Goal: Transaction & Acquisition: Obtain resource

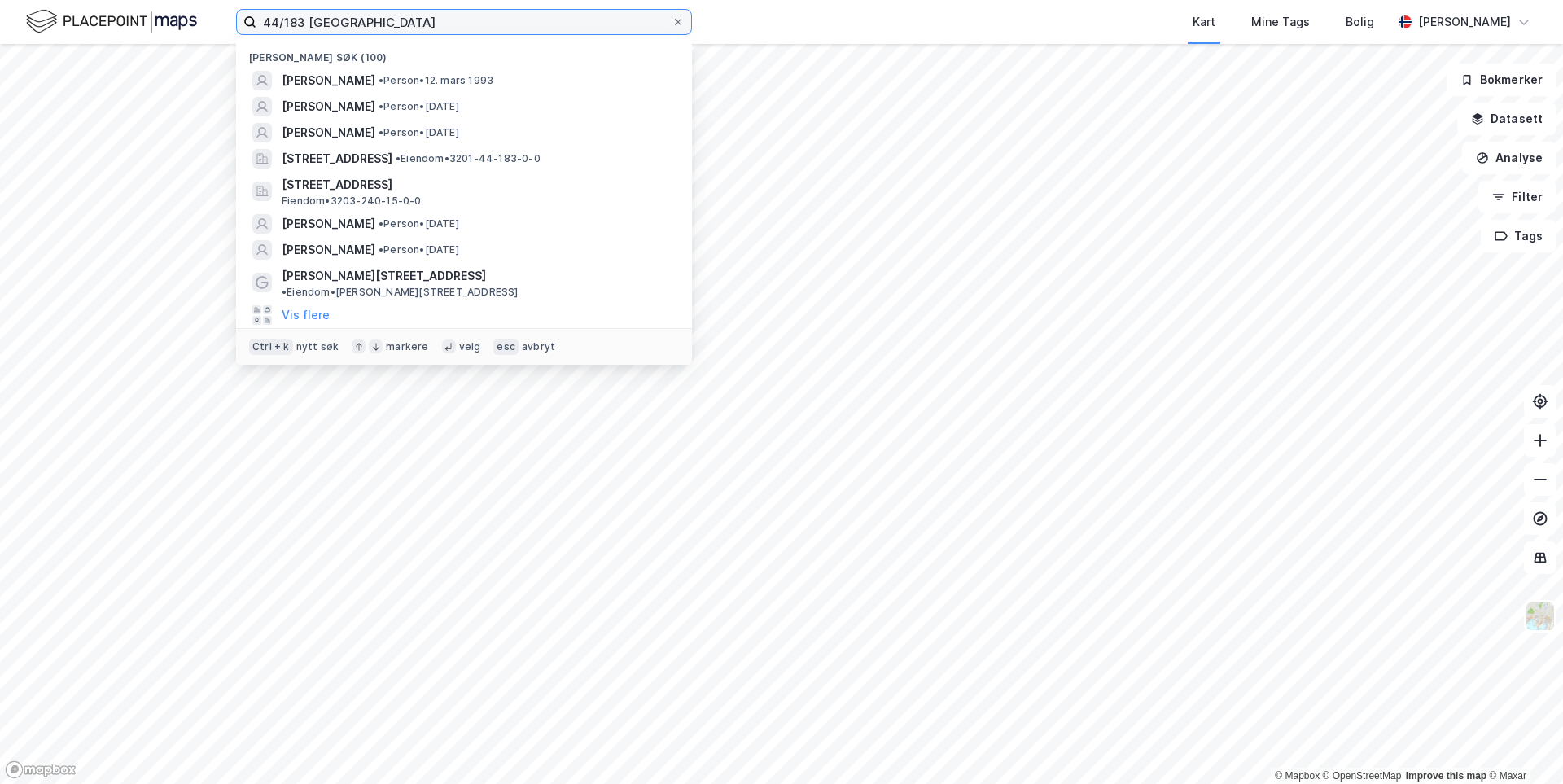
drag, startPoint x: 388, startPoint y: 25, endPoint x: 188, endPoint y: 18, distance: 200.1
click at [188, 18] on div "44/183 Bærum Nylige søk (100) [PERSON_NAME] • [DATE] [PERSON_NAME] • Person • […" at bounding box center [782, 22] width 1563 height 44
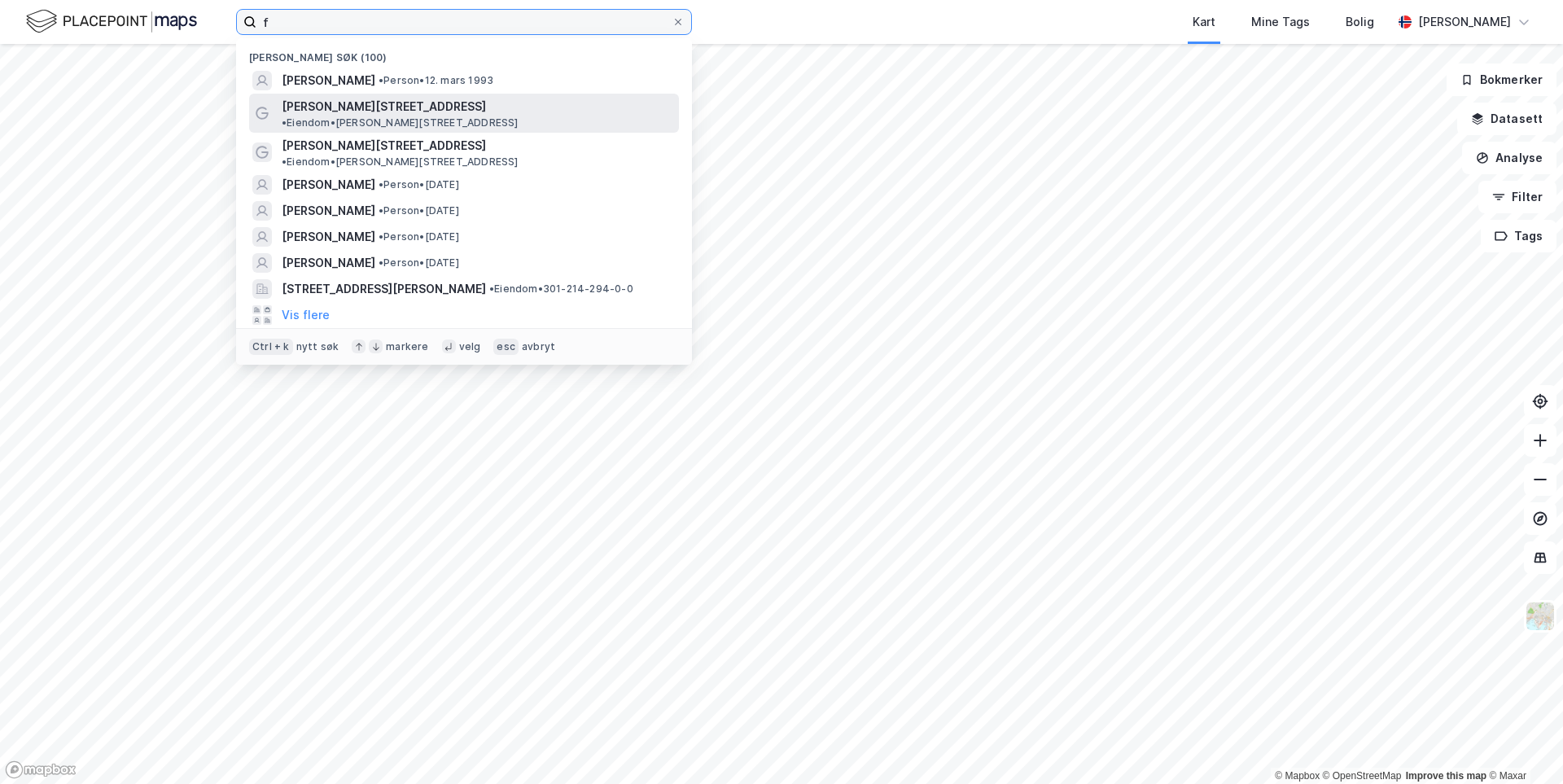
type input "f"
click at [378, 116] on span "[PERSON_NAME][STREET_ADDRESS]" at bounding box center [384, 106] width 205 height 20
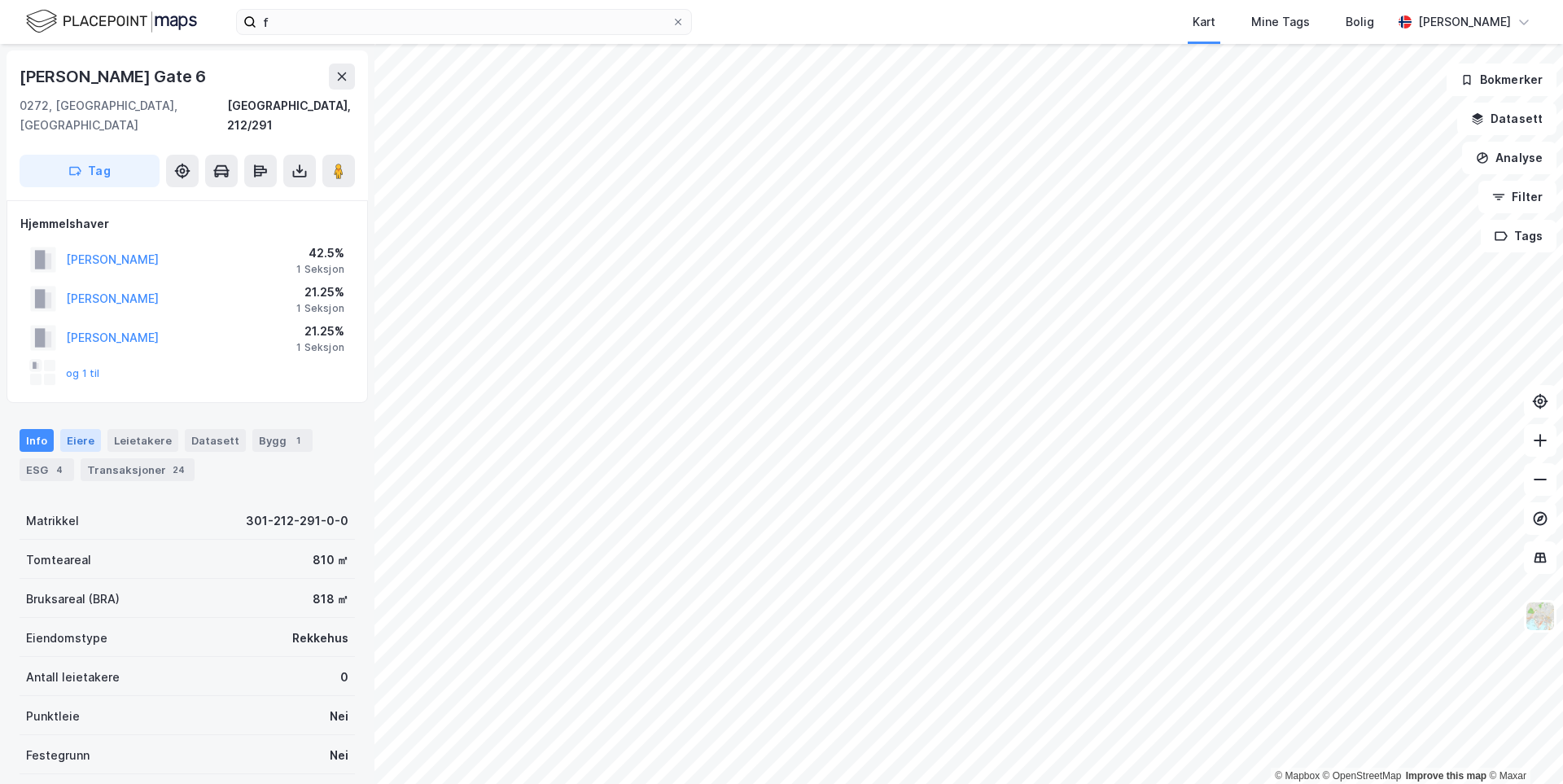
click at [82, 429] on div "Eiere" at bounding box center [80, 440] width 41 height 23
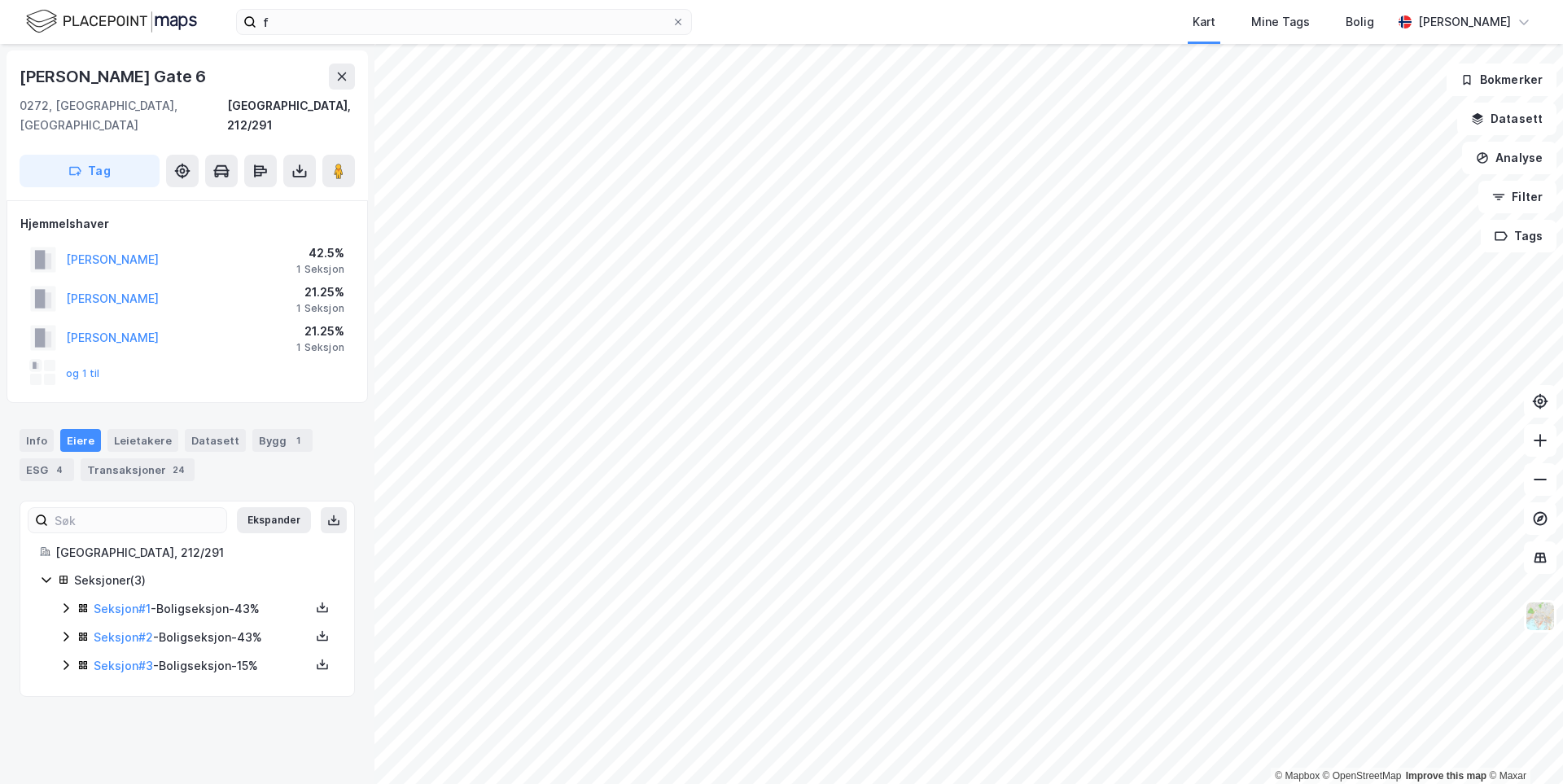
click at [61, 601] on icon at bounding box center [66, 608] width 13 height 13
click at [202, 658] on link "[PERSON_NAME]" at bounding box center [224, 664] width 92 height 14
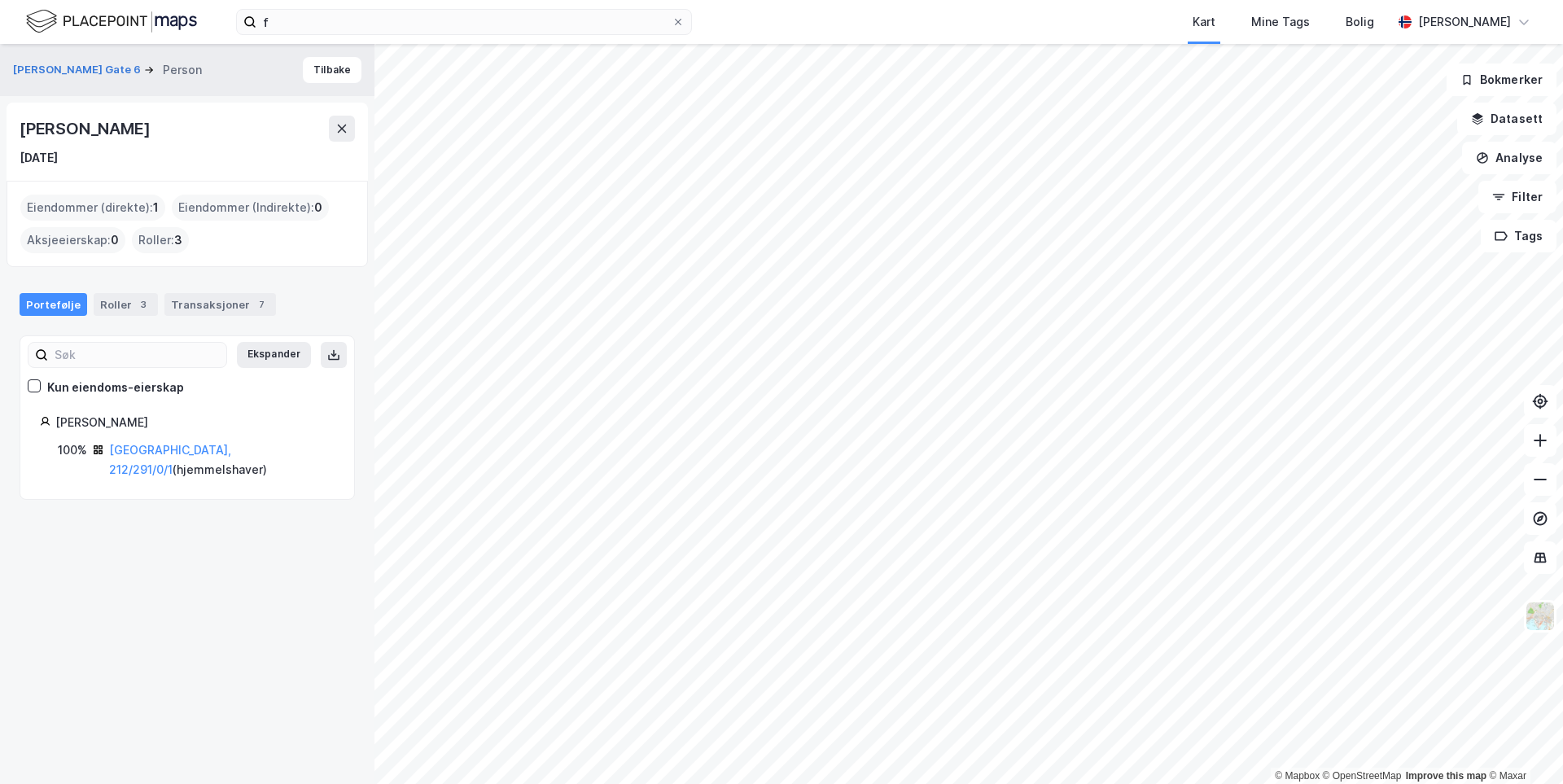
click at [331, 368] on div "Ekspander Kun eiendoms-eierskap [PERSON_NAME] Irene 100% [GEOGRAPHIC_DATA], 212…" at bounding box center [188, 417] width 336 height 164
click at [327, 356] on icon at bounding box center [334, 355] width 13 height 13
click at [191, 622] on div "[PERSON_NAME] Gate 6 Person [PERSON_NAME] [DATE] Eiendommer (direkte) : 1 Eiend…" at bounding box center [187, 414] width 374 height 740
click at [167, 450] on link "[GEOGRAPHIC_DATA], 212/291/0/1" at bounding box center [171, 459] width 123 height 33
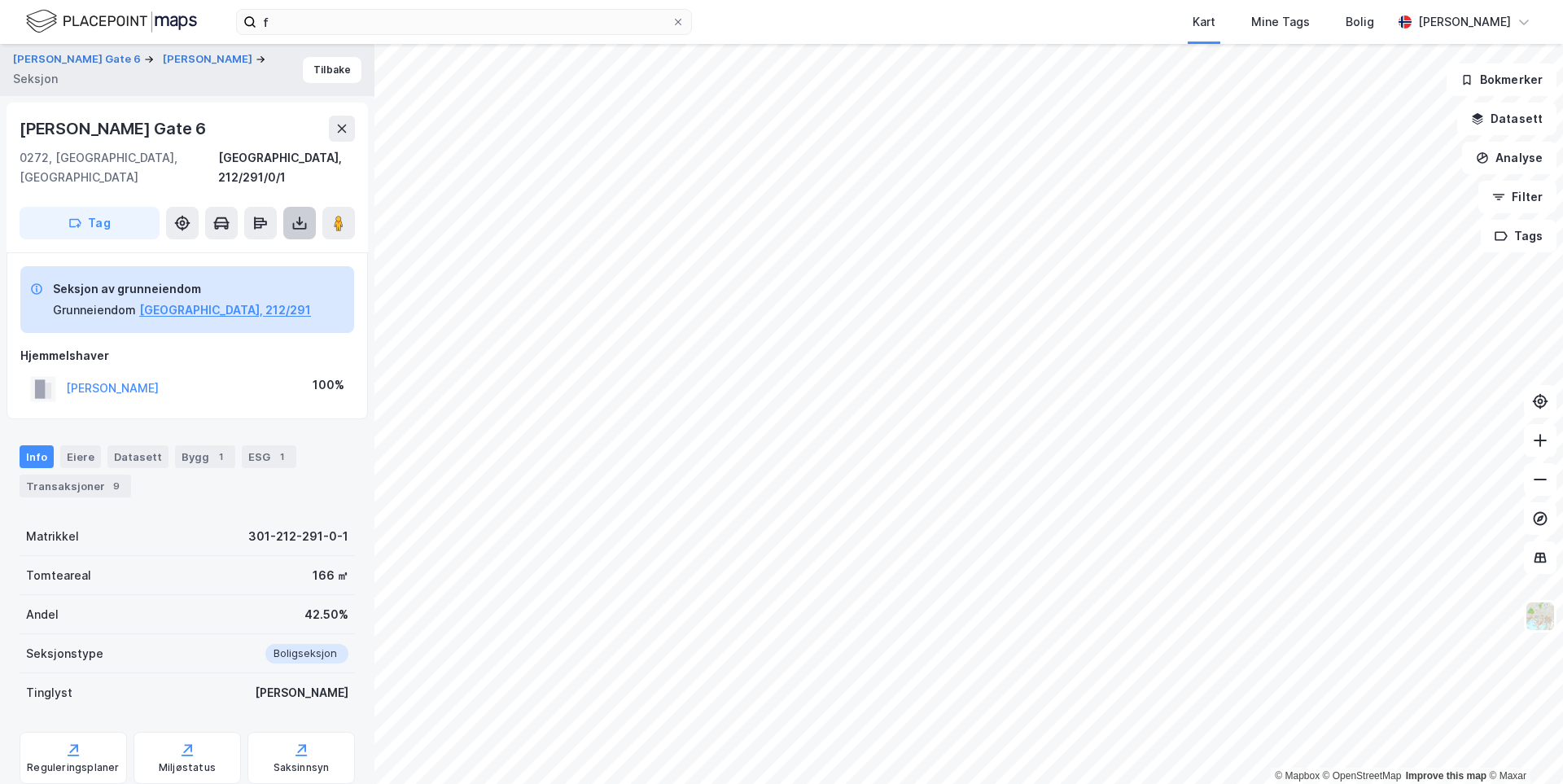
click at [298, 215] on icon at bounding box center [299, 222] width 16 height 16
click at [297, 242] on div "Last ned grunnbok" at bounding box center [229, 255] width 173 height 26
